Goal: Obtain resource: Obtain resource

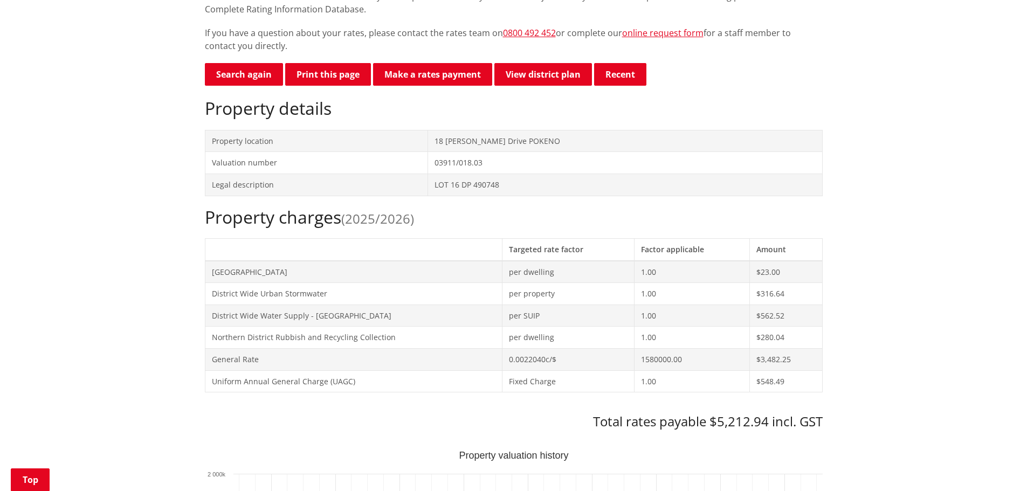
scroll to position [270, 0]
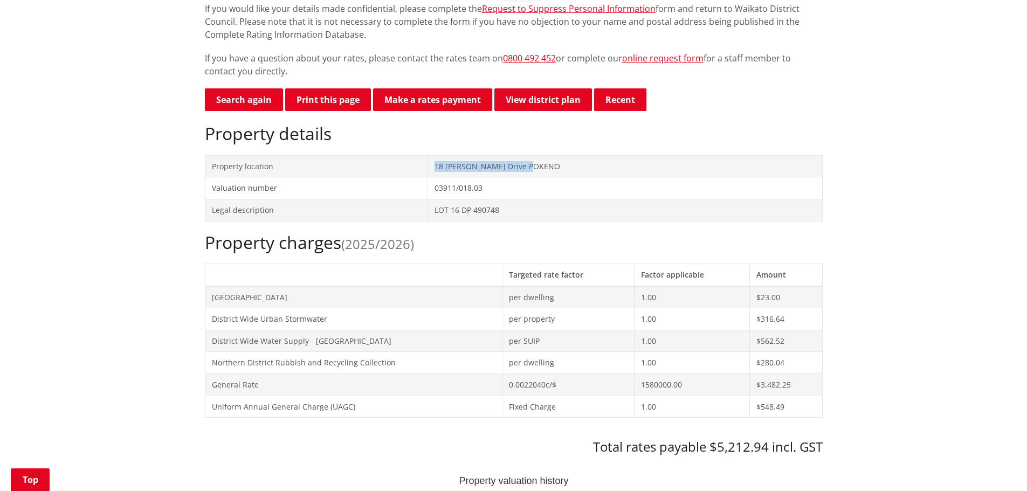
drag, startPoint x: 570, startPoint y: 165, endPoint x: 453, endPoint y: 166, distance: 117.0
click at [453, 166] on tr "Property location [GEOGRAPHIC_DATA][PERSON_NAME]" at bounding box center [513, 166] width 617 height 22
copy tr "18 [PERSON_NAME] Drive POKENO"
click at [381, 287] on td "[GEOGRAPHIC_DATA]" at bounding box center [353, 297] width 297 height 22
drag, startPoint x: 568, startPoint y: 161, endPoint x: 460, endPoint y: 161, distance: 107.8
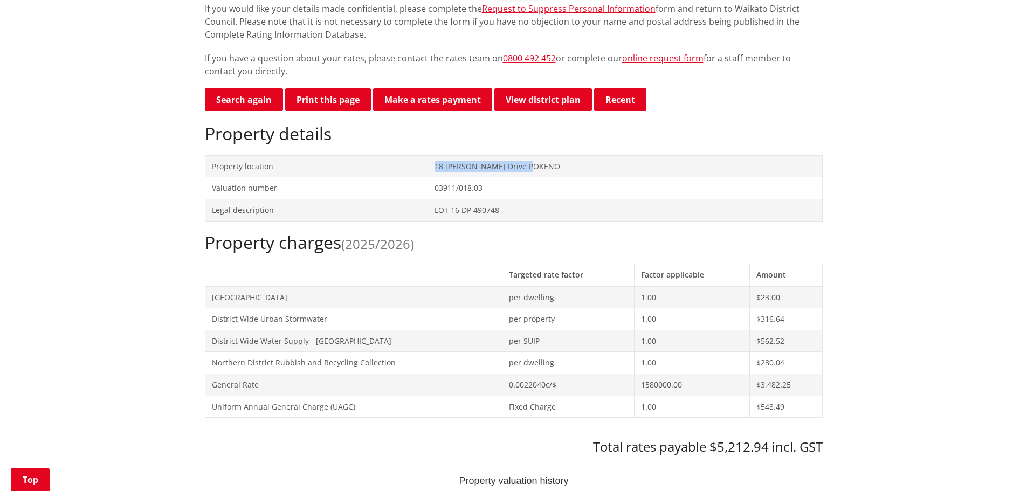
click at [460, 161] on td "18 [PERSON_NAME] Drive POKENO" at bounding box center [625, 166] width 394 height 22
copy td "18 [PERSON_NAME] Drive POKENO"
click at [529, 209] on td "LOT 16 DP 490748" at bounding box center [625, 210] width 394 height 22
drag, startPoint x: 538, startPoint y: 209, endPoint x: 460, endPoint y: 216, distance: 78.0
click at [460, 216] on td "LOT 16 DP 490748" at bounding box center [625, 210] width 394 height 22
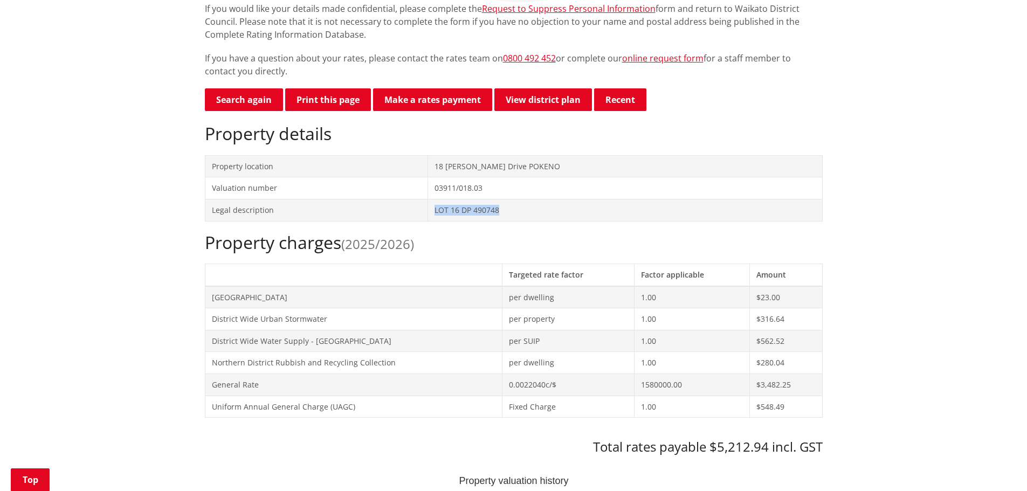
copy td "LOT 16 DP 490748"
click at [330, 104] on button "Print this page" at bounding box center [328, 99] width 86 height 23
